Goal: Task Accomplishment & Management: Manage account settings

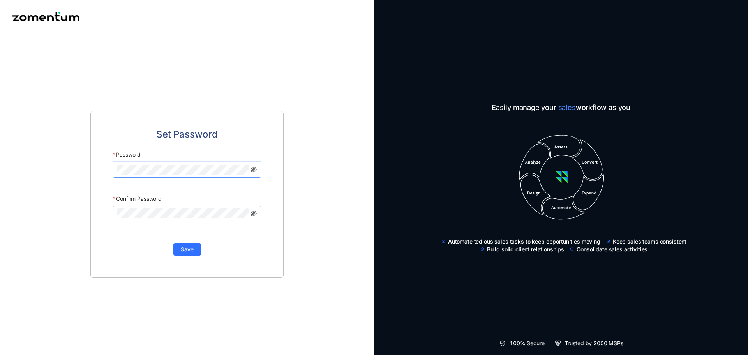
click at [245, 172] on keeper-lock "Open Keeper Popup" at bounding box center [243, 169] width 9 height 9
click at [243, 171] on keeper-lock "Open Keeper Popup" at bounding box center [243, 169] width 9 height 9
click at [312, 263] on div "Set Password Password Confirm Password Save" at bounding box center [187, 193] width 374 height 321
click at [193, 249] on button "Save" at bounding box center [187, 249] width 28 height 12
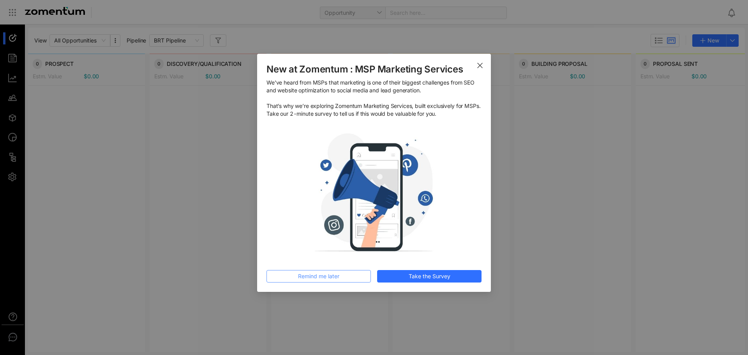
click at [327, 274] on span "Remind me later" at bounding box center [318, 276] width 41 height 9
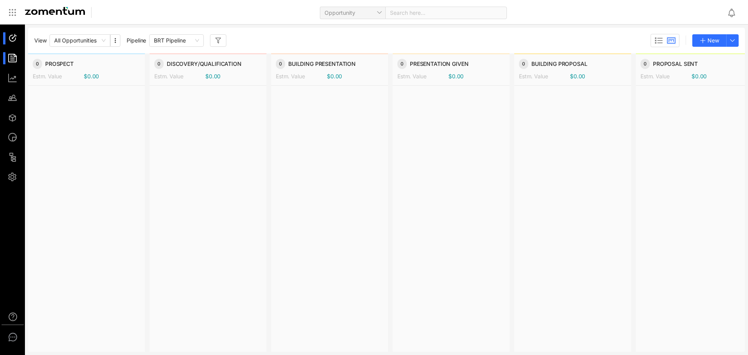
click at [17, 59] on div at bounding box center [16, 58] width 17 height 12
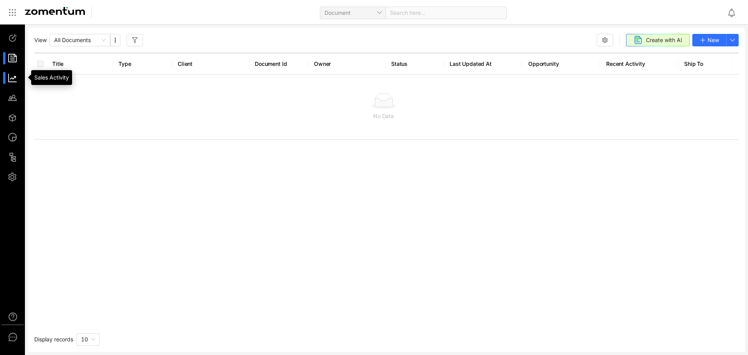
click at [11, 76] on div at bounding box center [16, 78] width 17 height 12
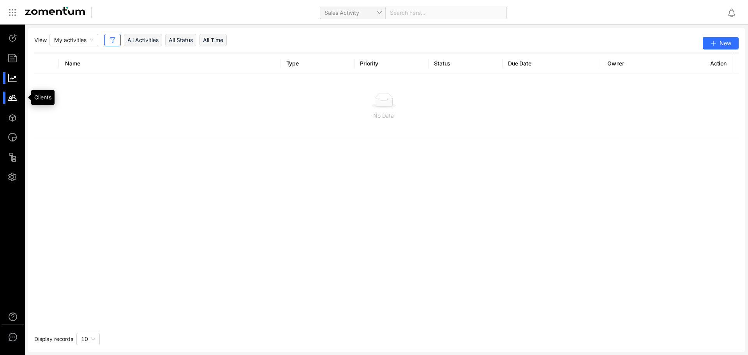
click at [11, 95] on div at bounding box center [16, 97] width 17 height 12
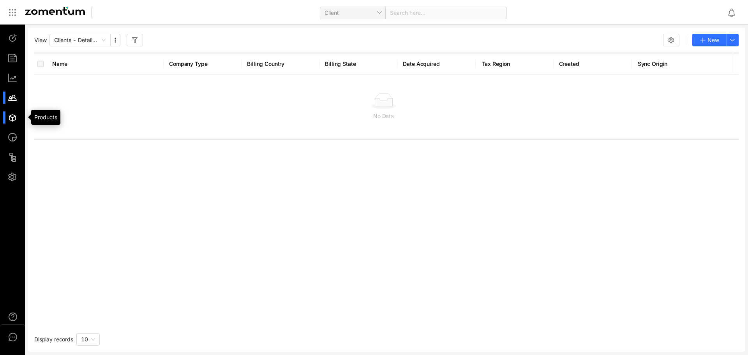
click at [14, 119] on div at bounding box center [16, 117] width 17 height 12
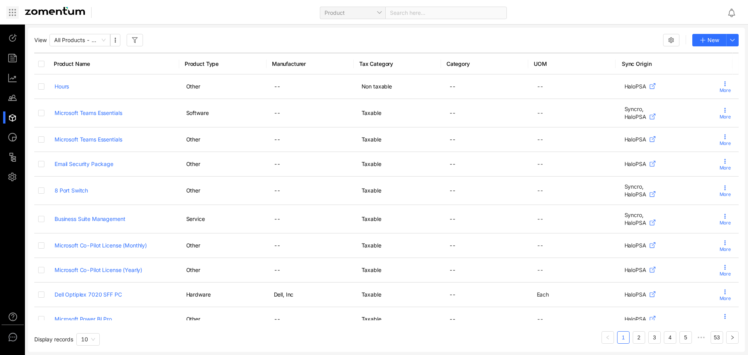
click at [13, 13] on icon at bounding box center [12, 12] width 1 height 1
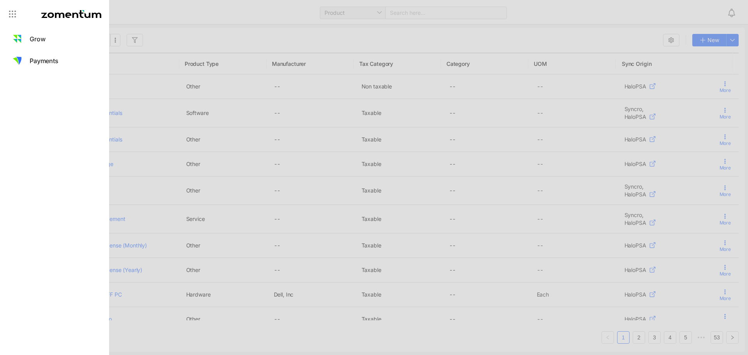
click at [13, 13] on icon at bounding box center [12, 13] width 9 height 9
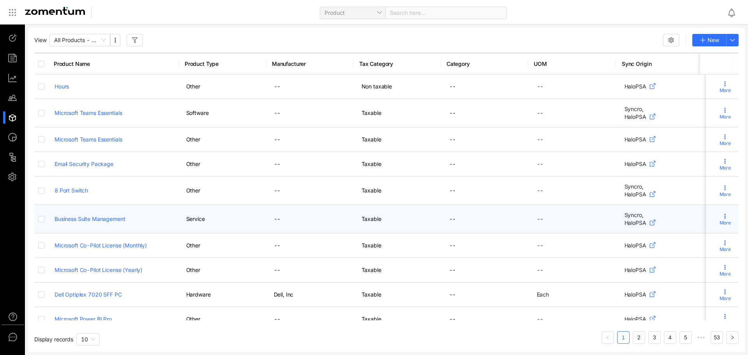
scroll to position [17, 0]
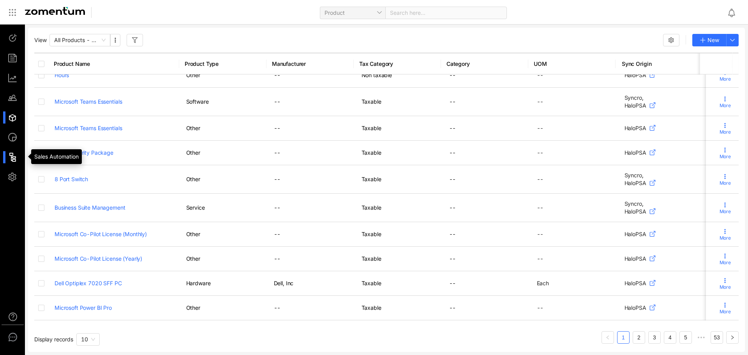
click at [12, 160] on div at bounding box center [16, 157] width 17 height 12
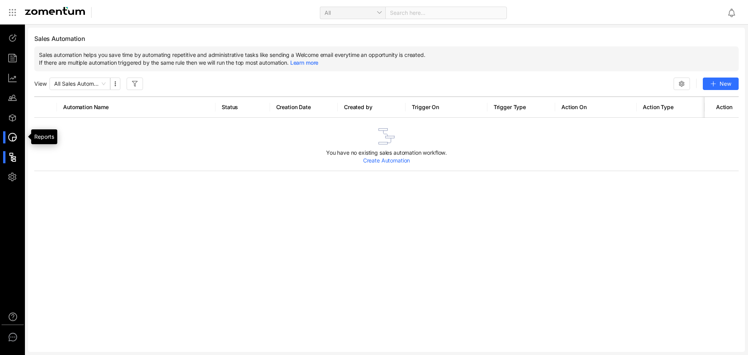
click at [15, 139] on div at bounding box center [16, 137] width 17 height 12
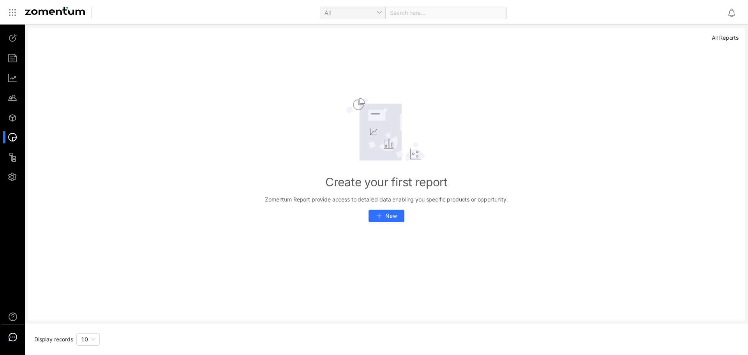
click at [17, 337] on use at bounding box center [13, 337] width 8 height 8
click at [14, 321] on div at bounding box center [13, 320] width 22 height 16
